Goal: Information Seeking & Learning: Learn about a topic

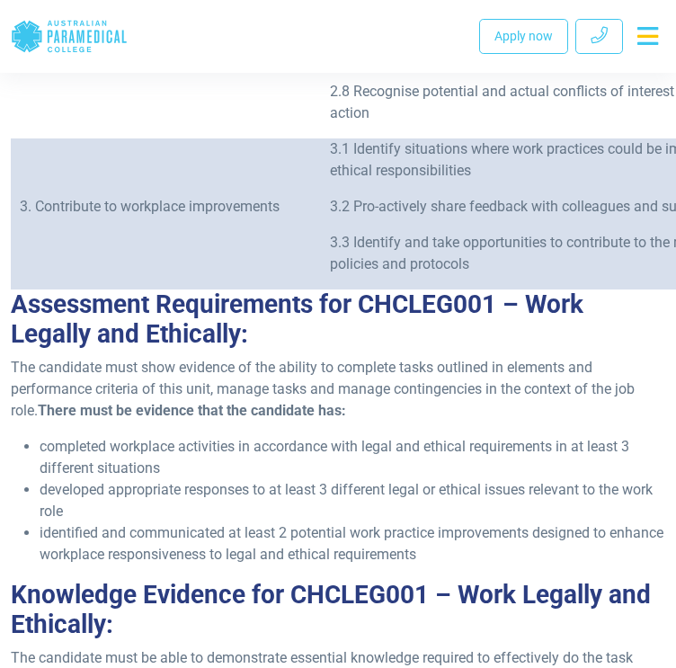
scroll to position [1238, 0]
drag, startPoint x: 354, startPoint y: 417, endPoint x: 153, endPoint y: 425, distance: 201.6
click at [153, 425] on div "Outcomes of studying the CHCLEG001 – Work Legally and Ethically: Identify and r…" at bounding box center [338, 633] width 676 height 3119
click at [421, 389] on p "The candidate must show evidence of the ability to complete tasks outlined in e…" at bounding box center [338, 389] width 655 height 65
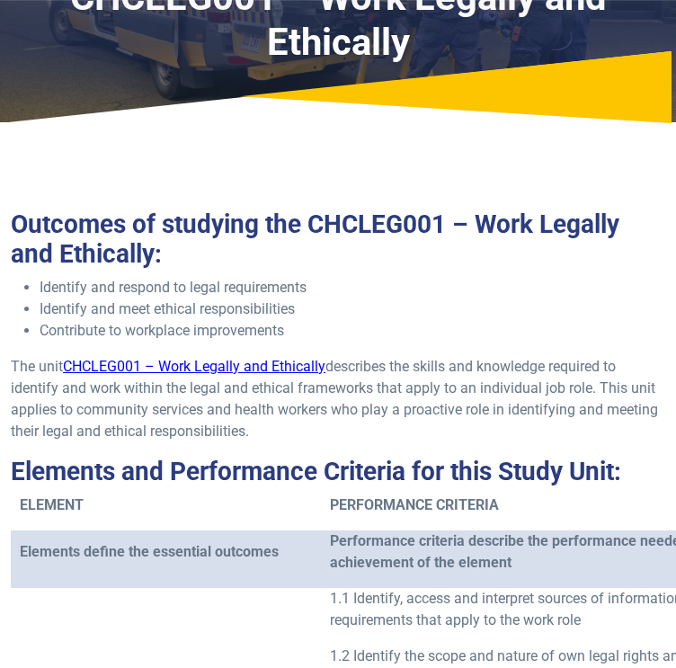
scroll to position [0, 0]
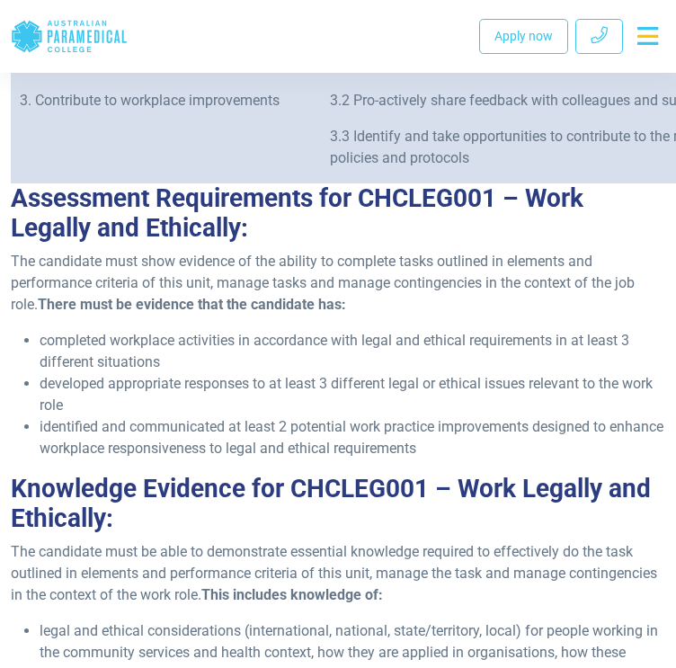
scroll to position [1344, 0]
click at [272, 317] on div "Outcomes of studying the CHCLEG001 – Work Legally and Ethically: Identify and r…" at bounding box center [338, 527] width 676 height 3119
